Goal: Check status: Check status

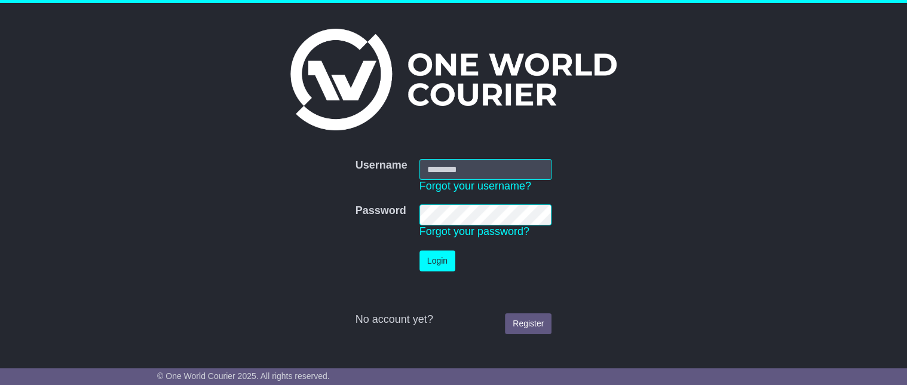
type input "**********"
click at [441, 265] on button "Login" at bounding box center [438, 260] width 36 height 21
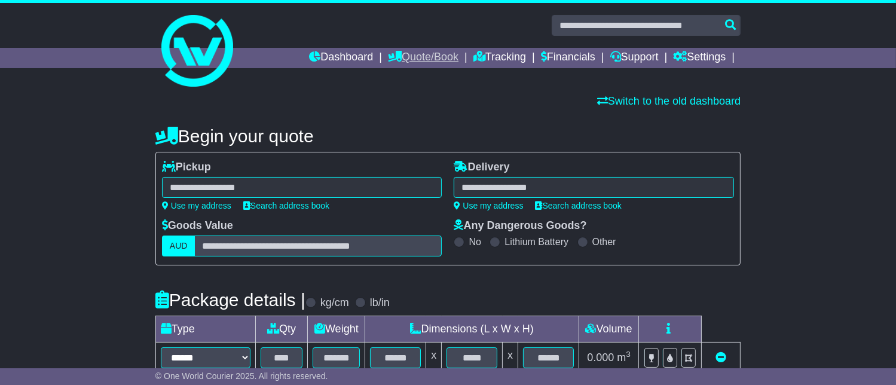
click at [393, 62] on link "Quote/Book" at bounding box center [423, 58] width 71 height 20
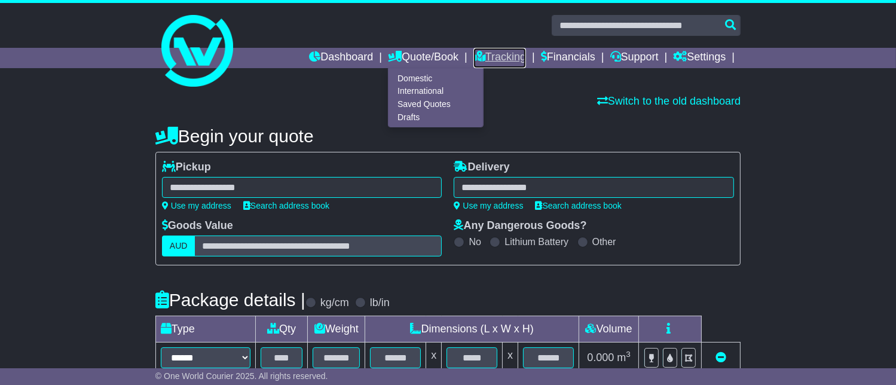
click at [508, 53] on link "Tracking" at bounding box center [499, 58] width 53 height 20
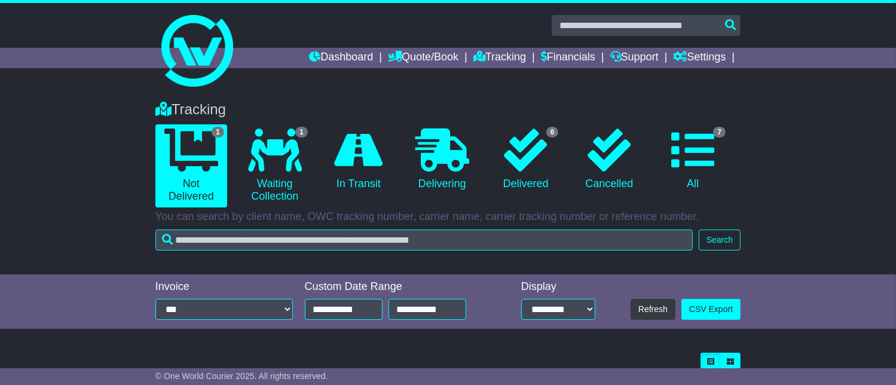
scroll to position [120, 0]
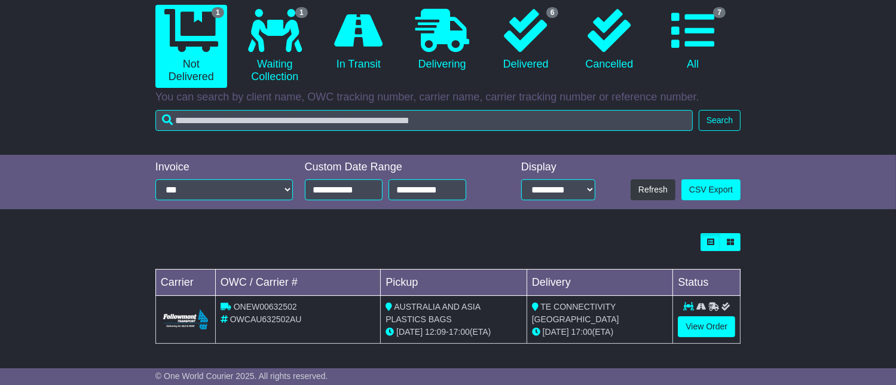
drag, startPoint x: 488, startPoint y: 337, endPoint x: 397, endPoint y: 327, distance: 90.8
click at [397, 327] on div "12 Aug 12:09 - 17:00 (ETA)" at bounding box center [453, 332] width 136 height 13
click at [455, 288] on td "Pickup" at bounding box center [454, 283] width 146 height 26
drag, startPoint x: 502, startPoint y: 325, endPoint x: 369, endPoint y: 327, distance: 133.3
click at [369, 327] on tr "ONEW00632502 OWCAU632502AU AUSTRALIA AND ASIA PLASTICS BAGS 12 Aug 12:09 - 17:0…" at bounding box center [447, 320] width 584 height 48
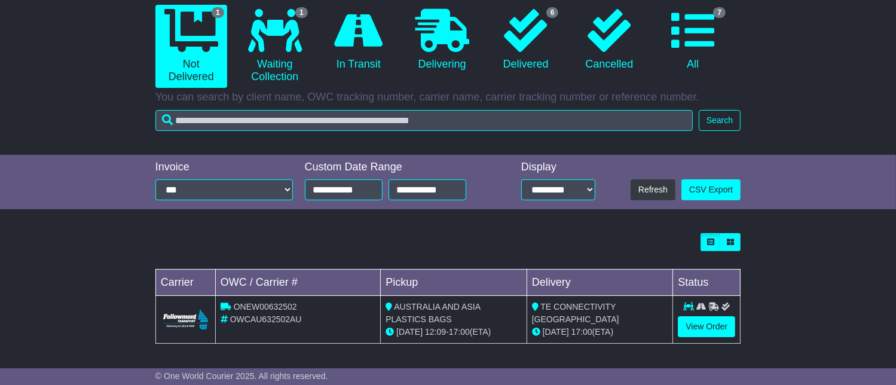
click at [409, 310] on span "AUSTRALIA AND ASIA PLASTICS BAGS" at bounding box center [432, 313] width 94 height 22
click at [408, 317] on span "AUSTRALIA AND ASIA PLASTICS BAGS" at bounding box center [432, 313] width 94 height 22
